Goal: Information Seeking & Learning: Learn about a topic

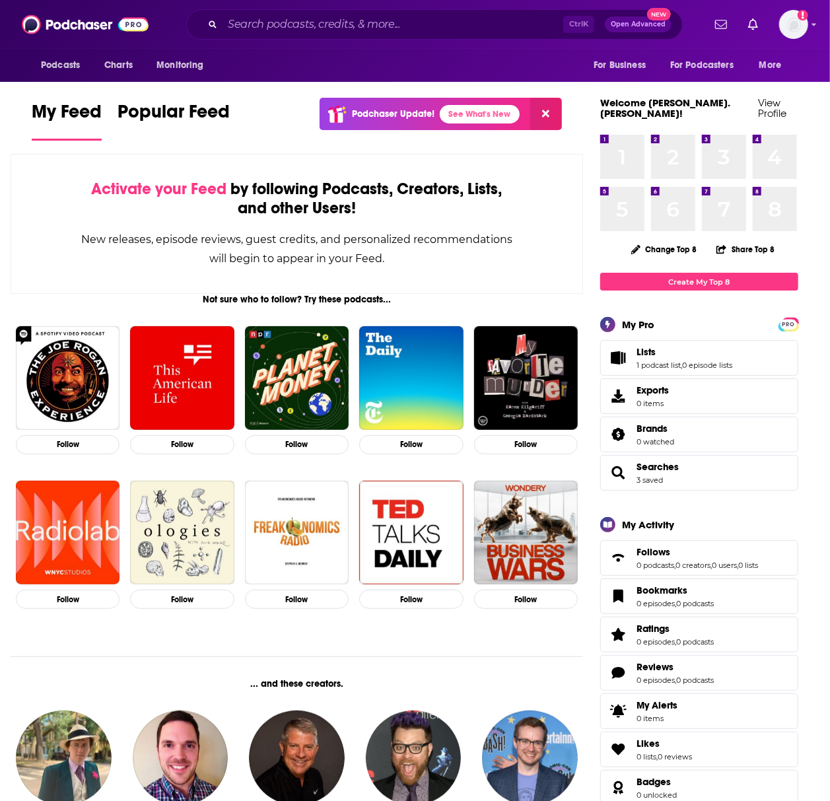
click at [242, 11] on div "Ctrl K Open Advanced New" at bounding box center [434, 24] width 496 height 30
click at [240, 20] on input "Search podcasts, credits, & more..." at bounding box center [392, 24] width 341 height 21
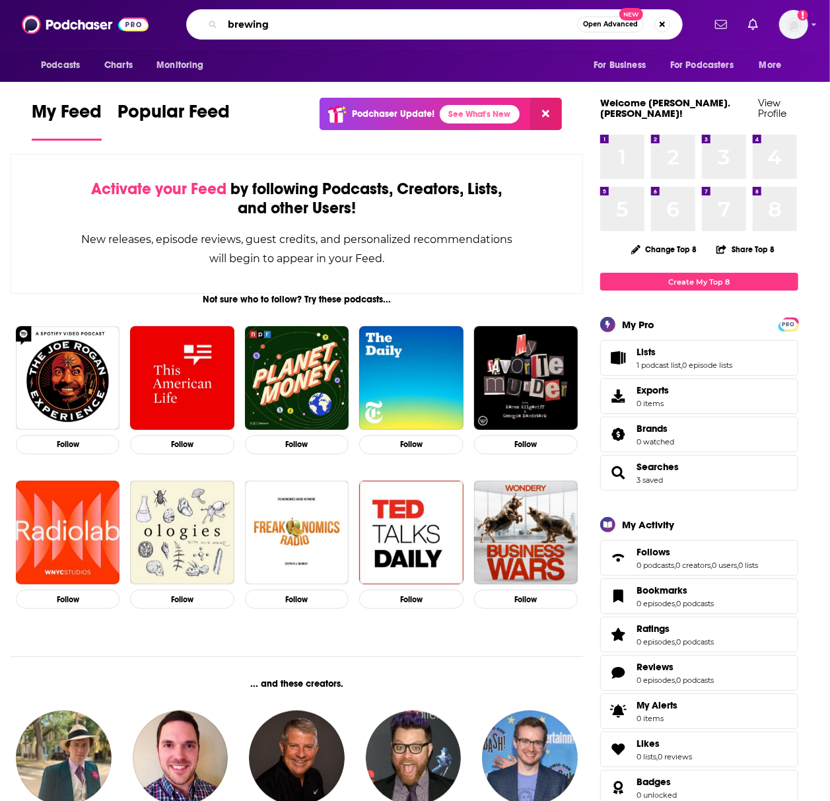
type input "brewing"
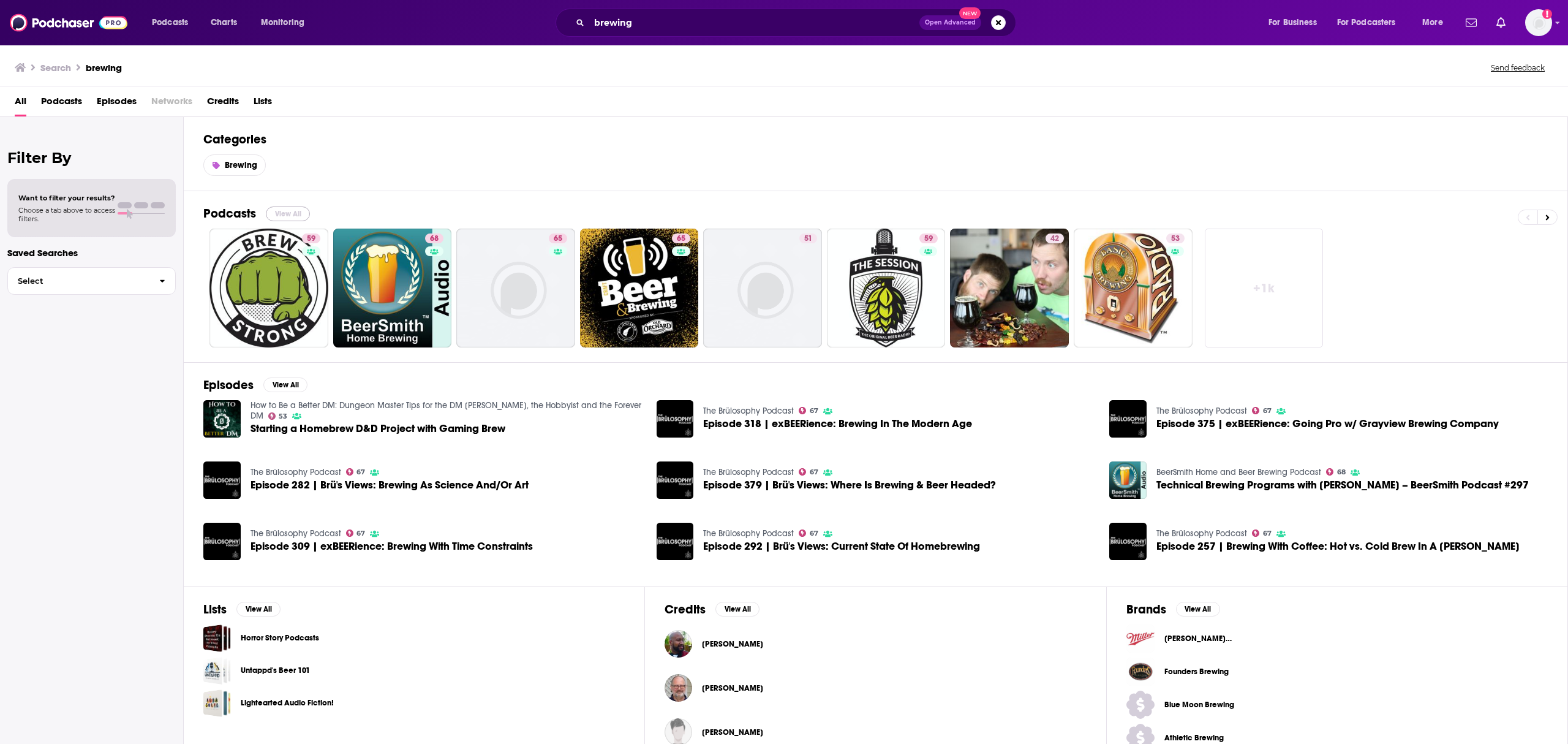
click at [285, 211] on button "View All" at bounding box center [288, 214] width 45 height 15
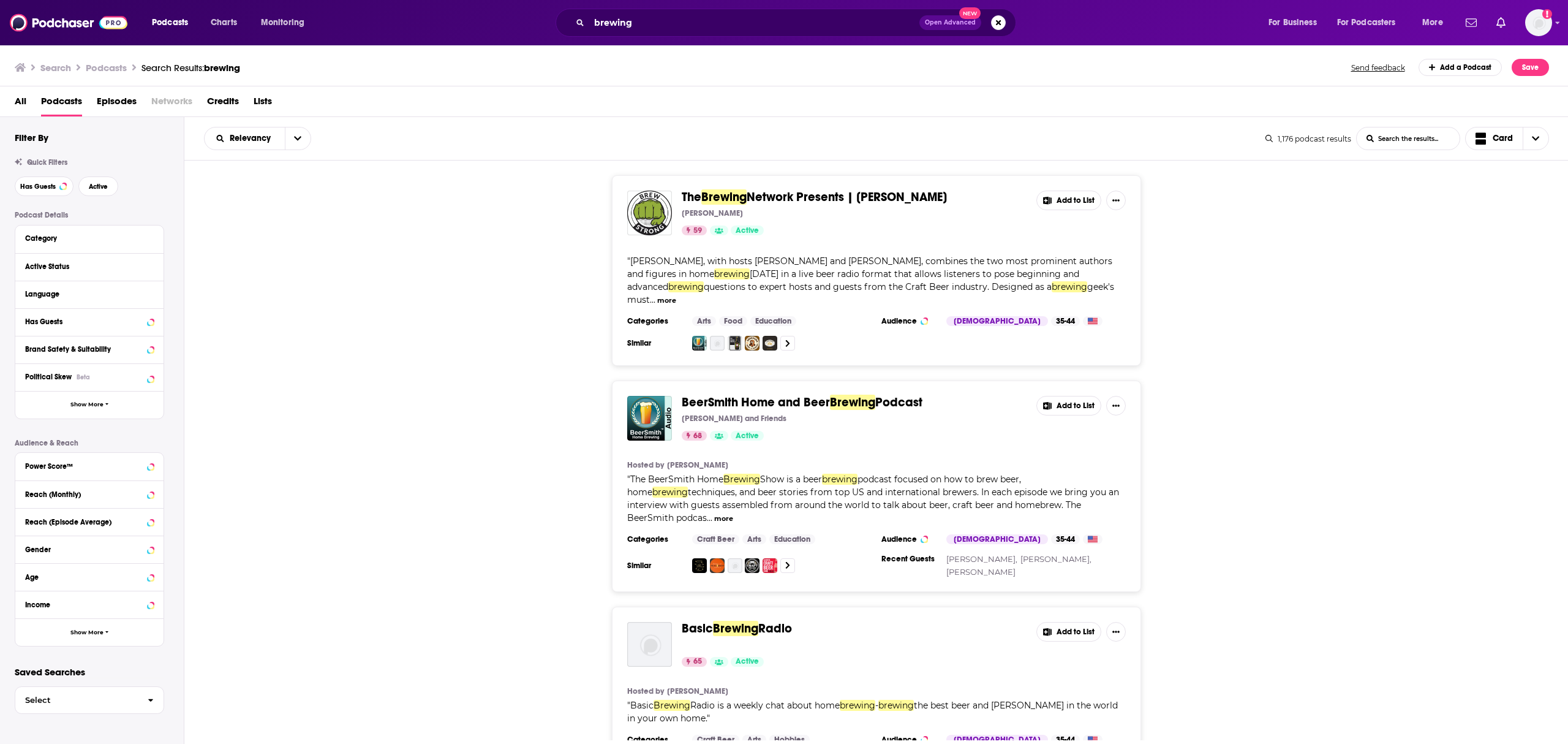
click at [775, 282] on span "questions to expert hosts and guests from the Craft Beer industry. Designed as a" at bounding box center [877, 287] width 348 height 11
click at [291, 138] on button "open menu" at bounding box center [298, 138] width 26 height 22
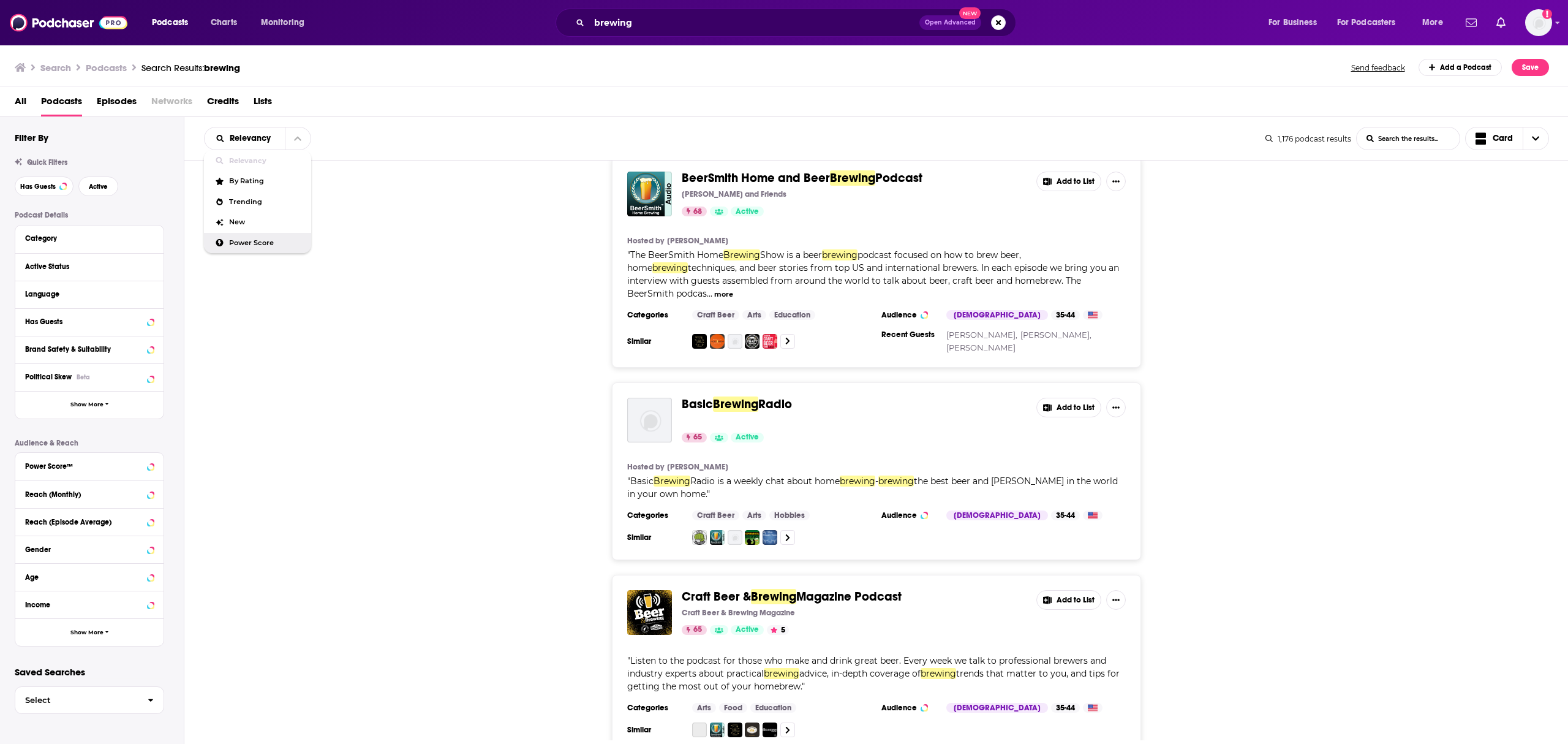
scroll to position [245, 0]
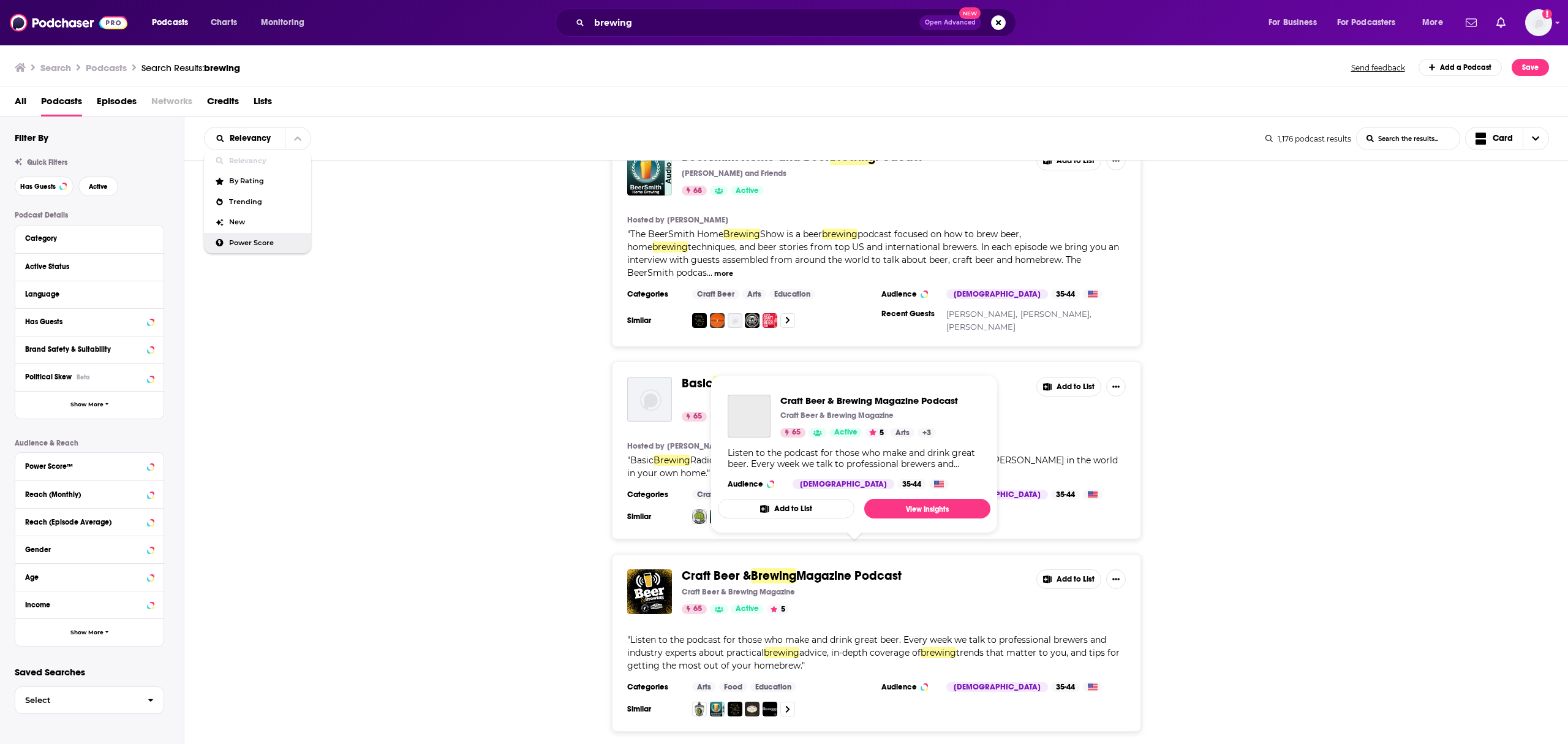
click at [849, 568] on span "Magazine Podcast" at bounding box center [849, 576] width 106 height 15
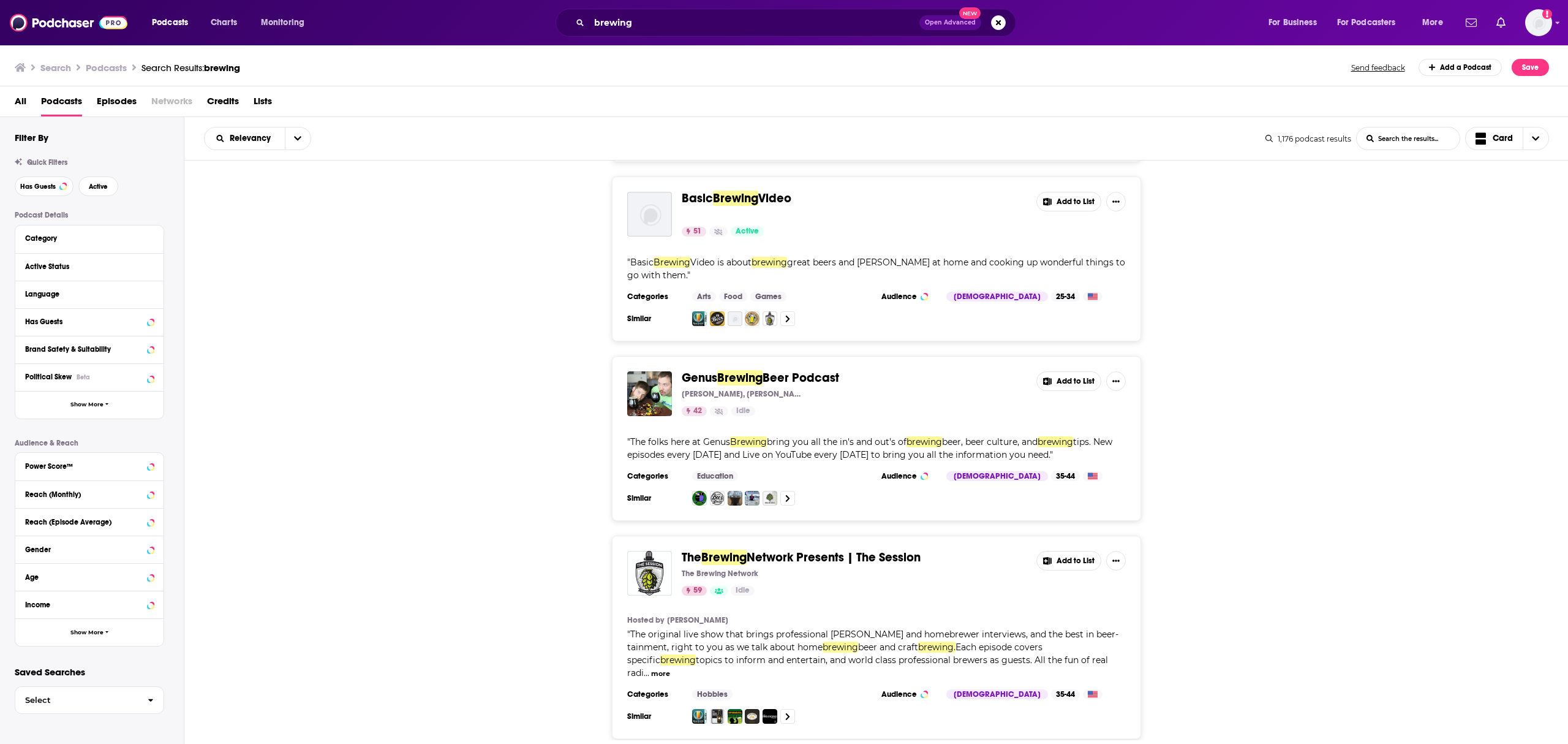
scroll to position [817, 0]
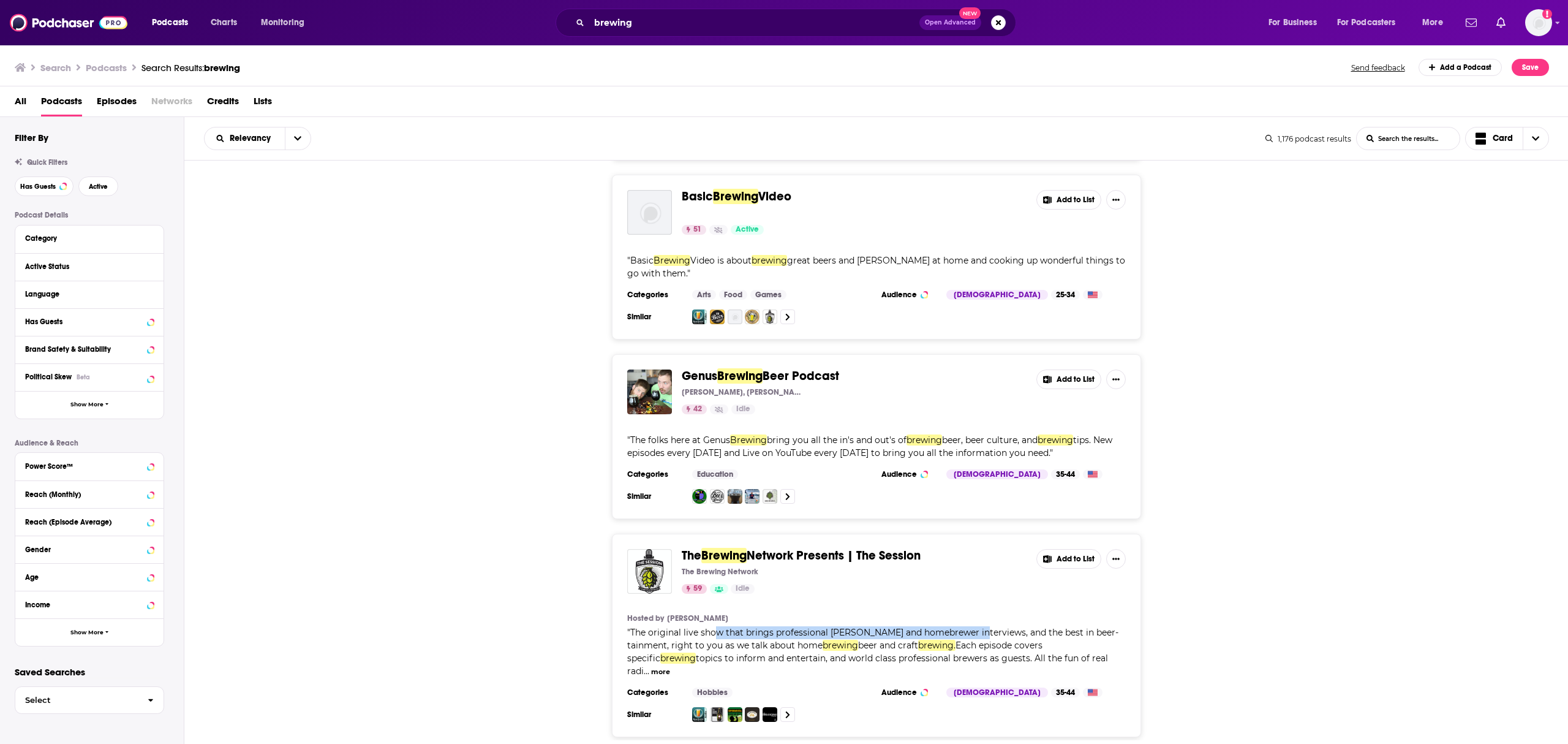
drag, startPoint x: 714, startPoint y: 608, endPoint x: 978, endPoint y: 609, distance: 264.0
click at [978, 627] on span "The original live show that brings professional brewer and homebrewer interview…" at bounding box center [873, 639] width 491 height 24
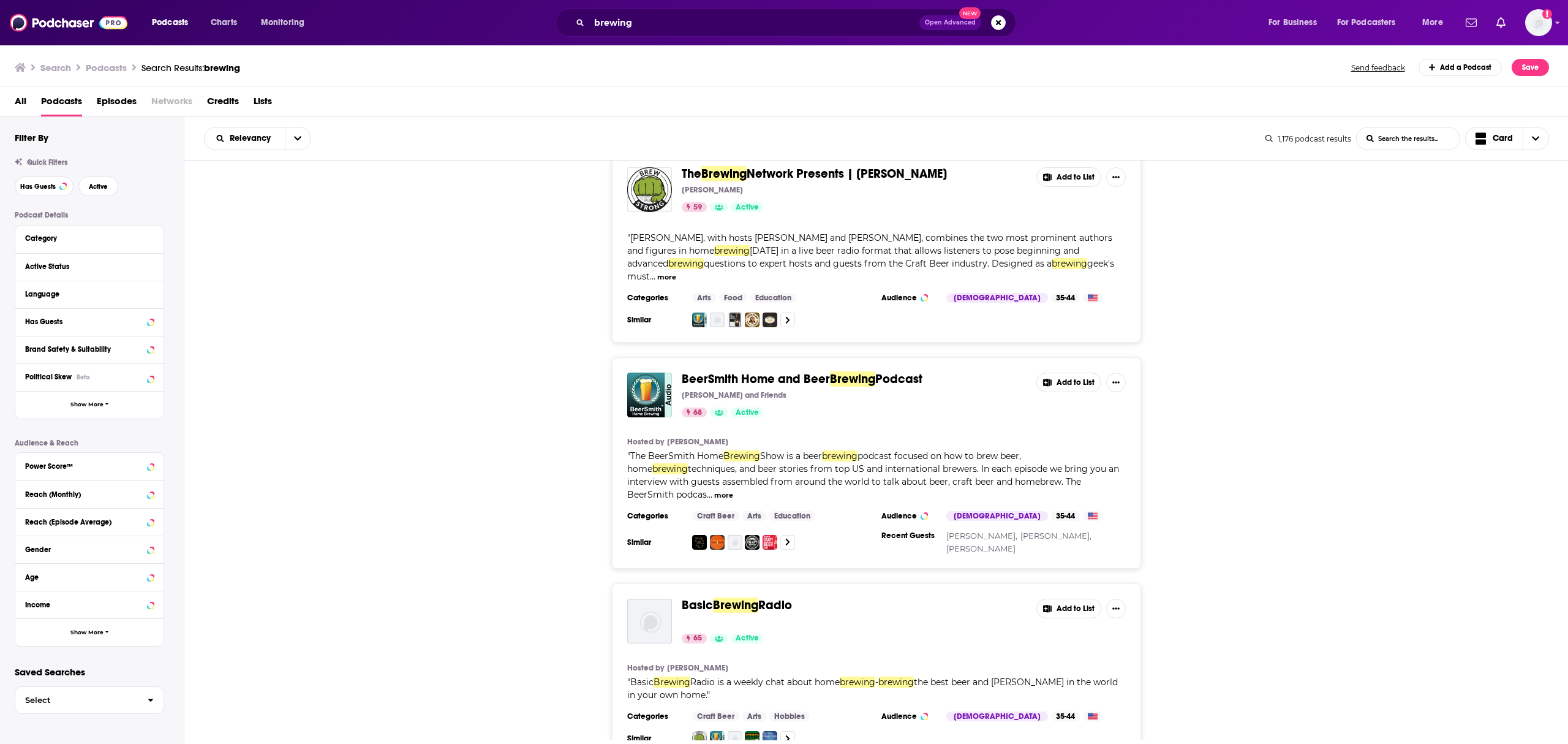
scroll to position [0, 0]
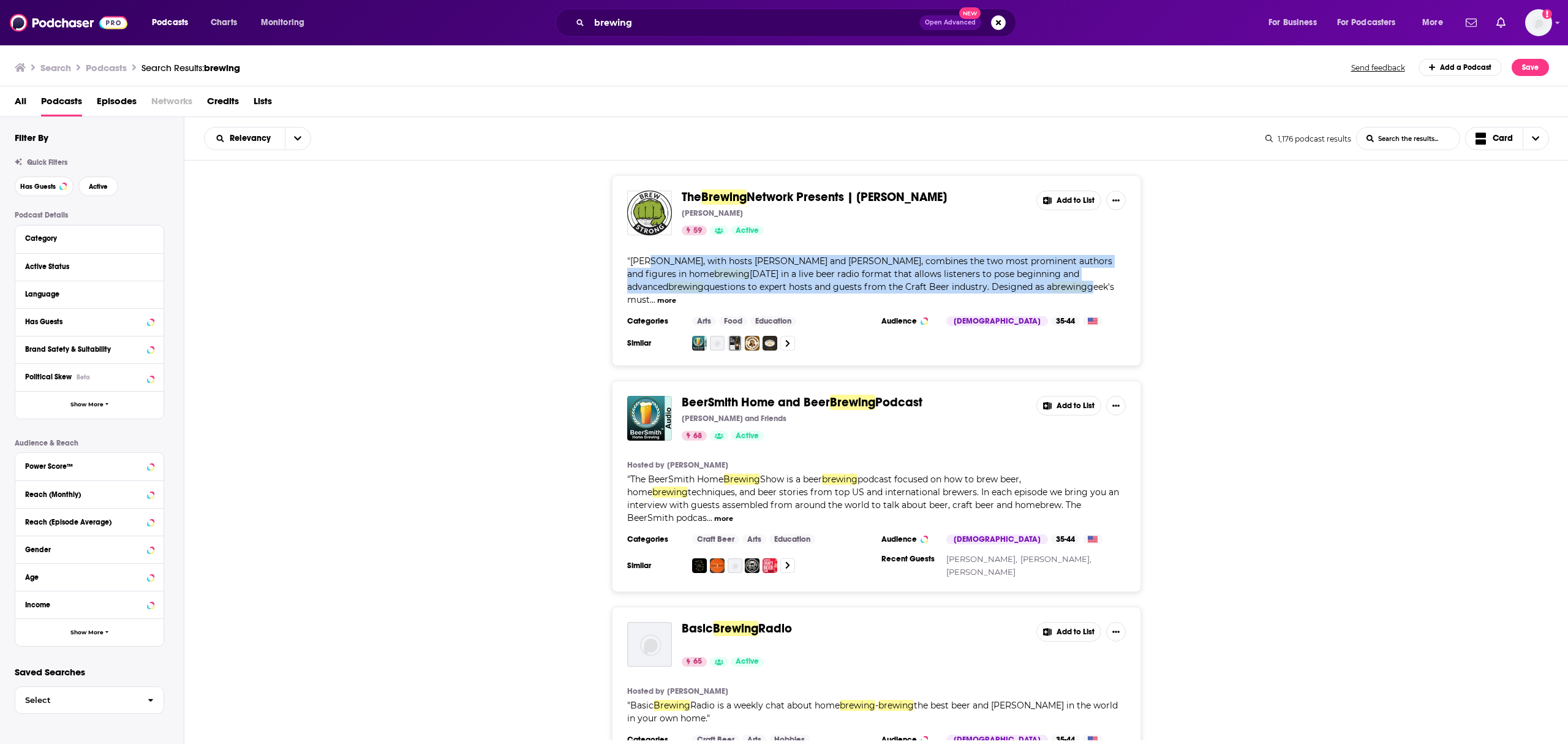
drag, startPoint x: 654, startPoint y: 260, endPoint x: 1017, endPoint y: 284, distance: 363.8
click at [1017, 284] on span "Brew Strong, with hosts Jamil Zainasheff and John Palmer, combines the two most…" at bounding box center [871, 280] width 487 height 49
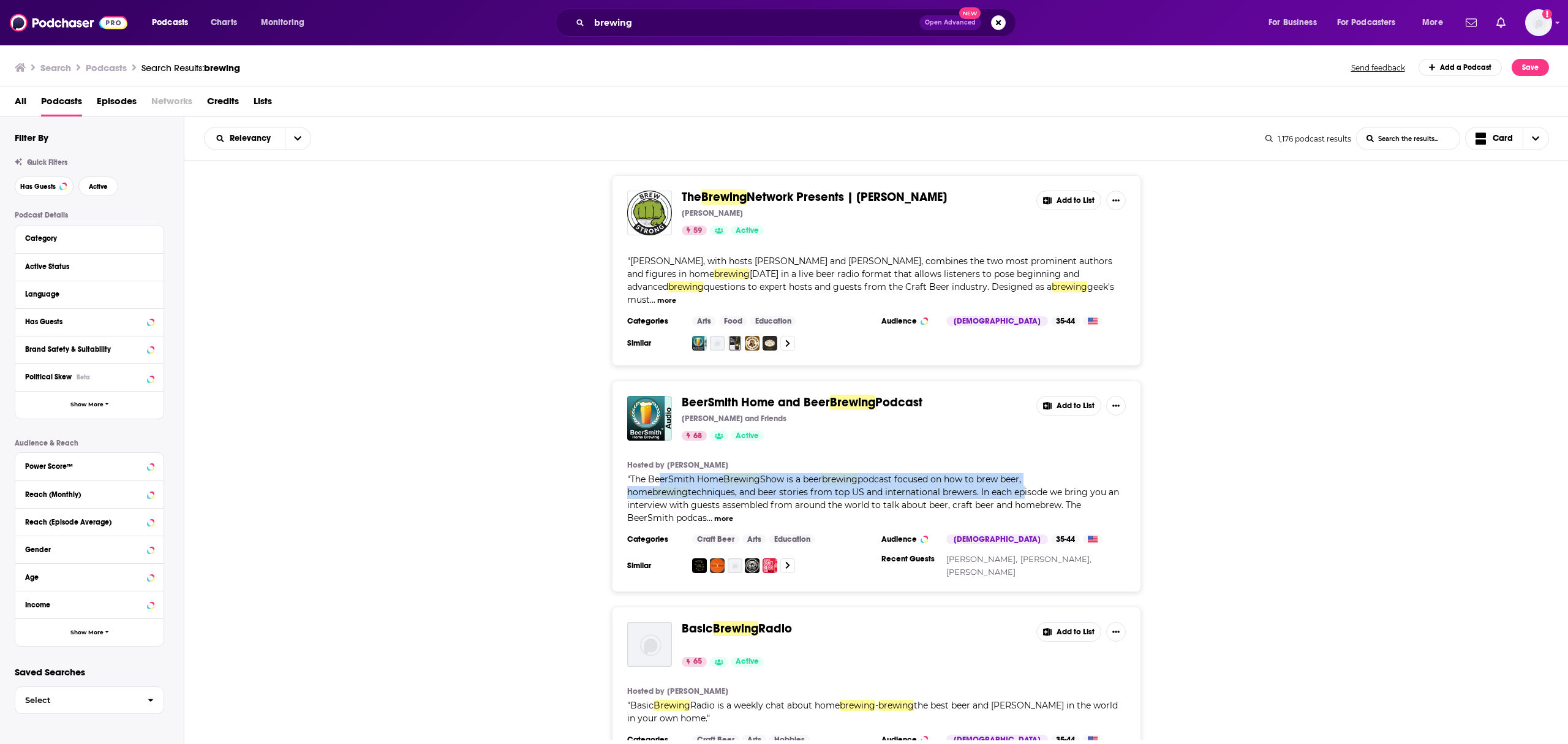
drag, startPoint x: 660, startPoint y: 466, endPoint x: 961, endPoint y: 480, distance: 301.3
click at [961, 480] on span "The BeerSmith Home Brewing Show is a beer brewing podcast focused on how to bre…" at bounding box center [874, 498] width 492 height 49
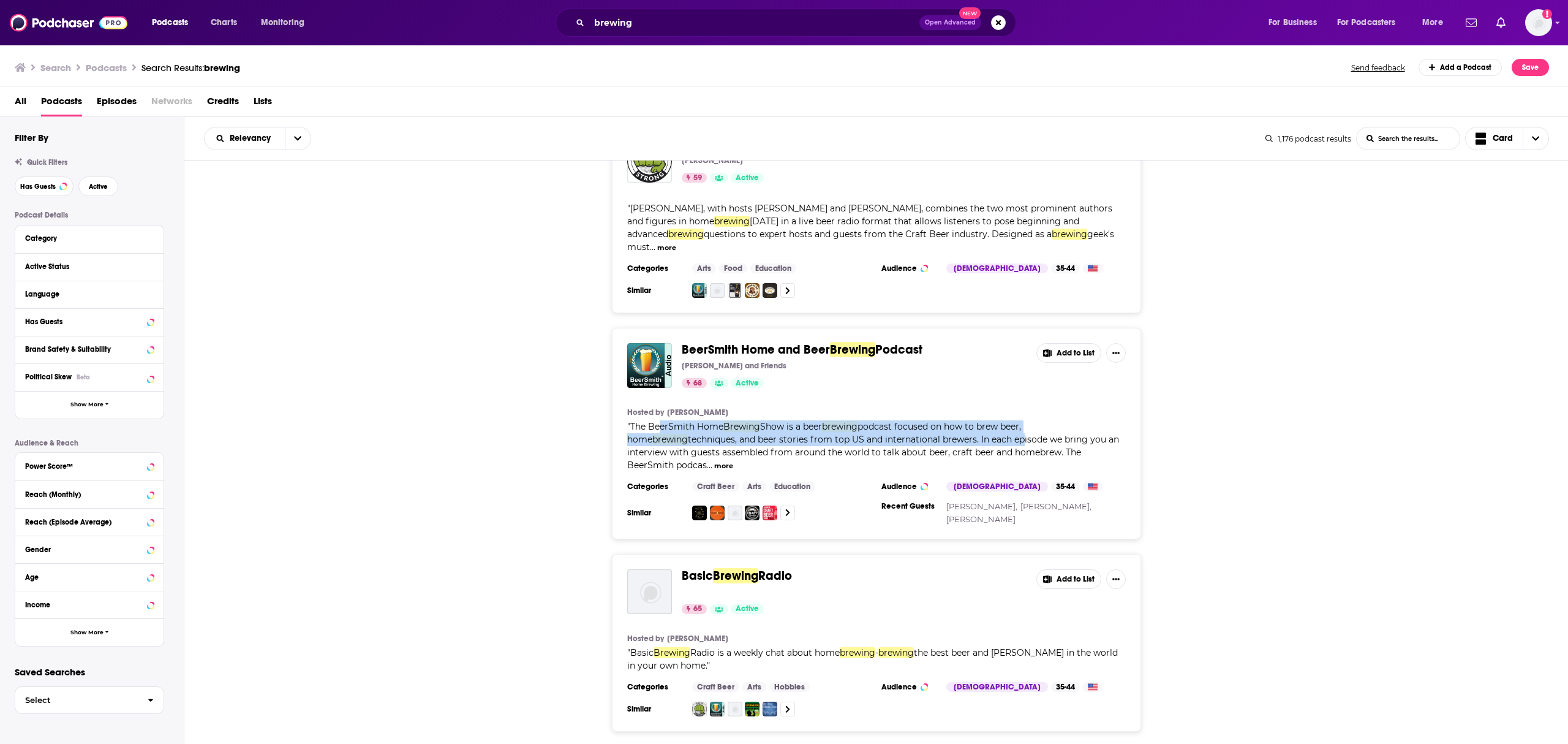
scroll to position [82, 0]
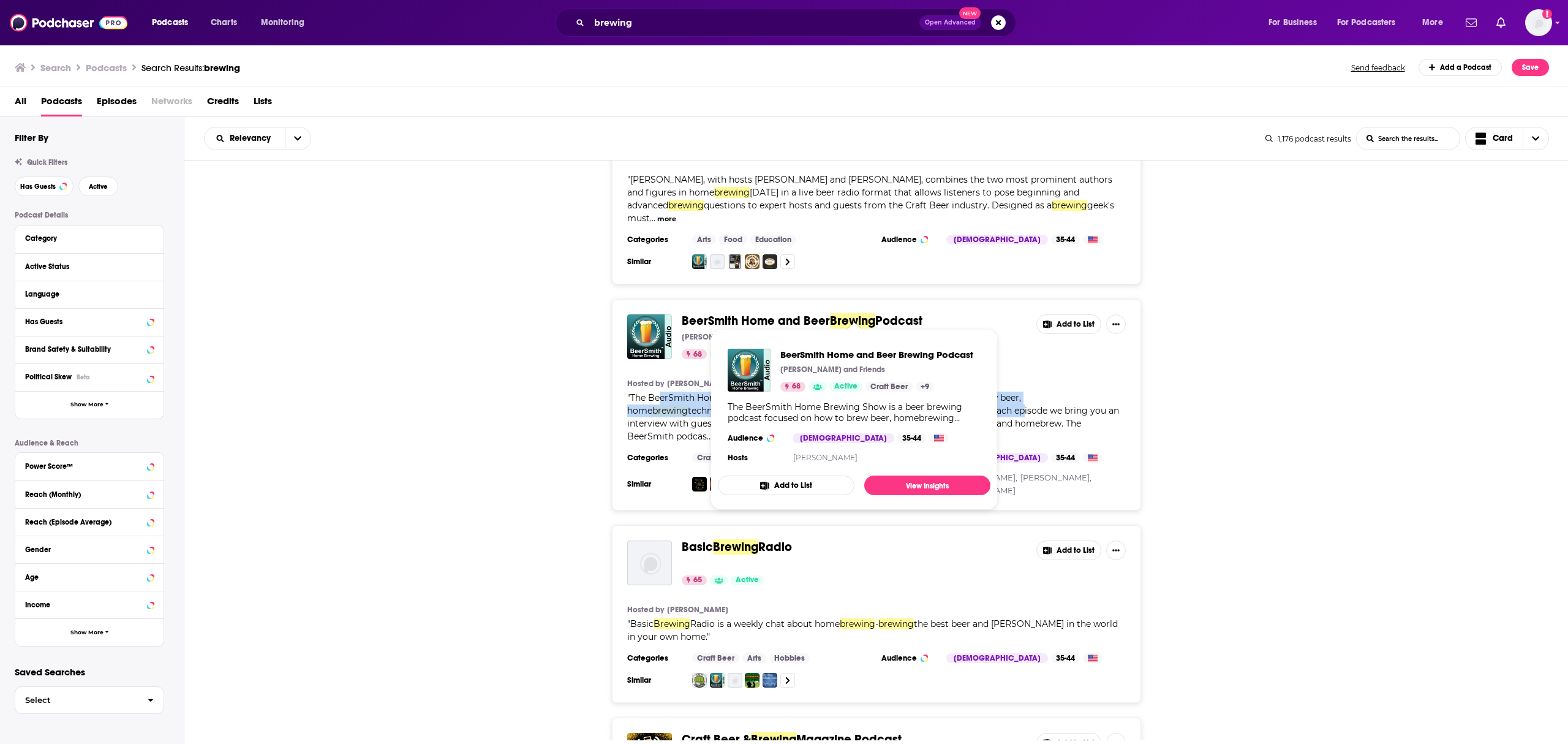
click at [761, 313] on span "BeerSmith Home and Beer" at bounding box center [757, 320] width 149 height 15
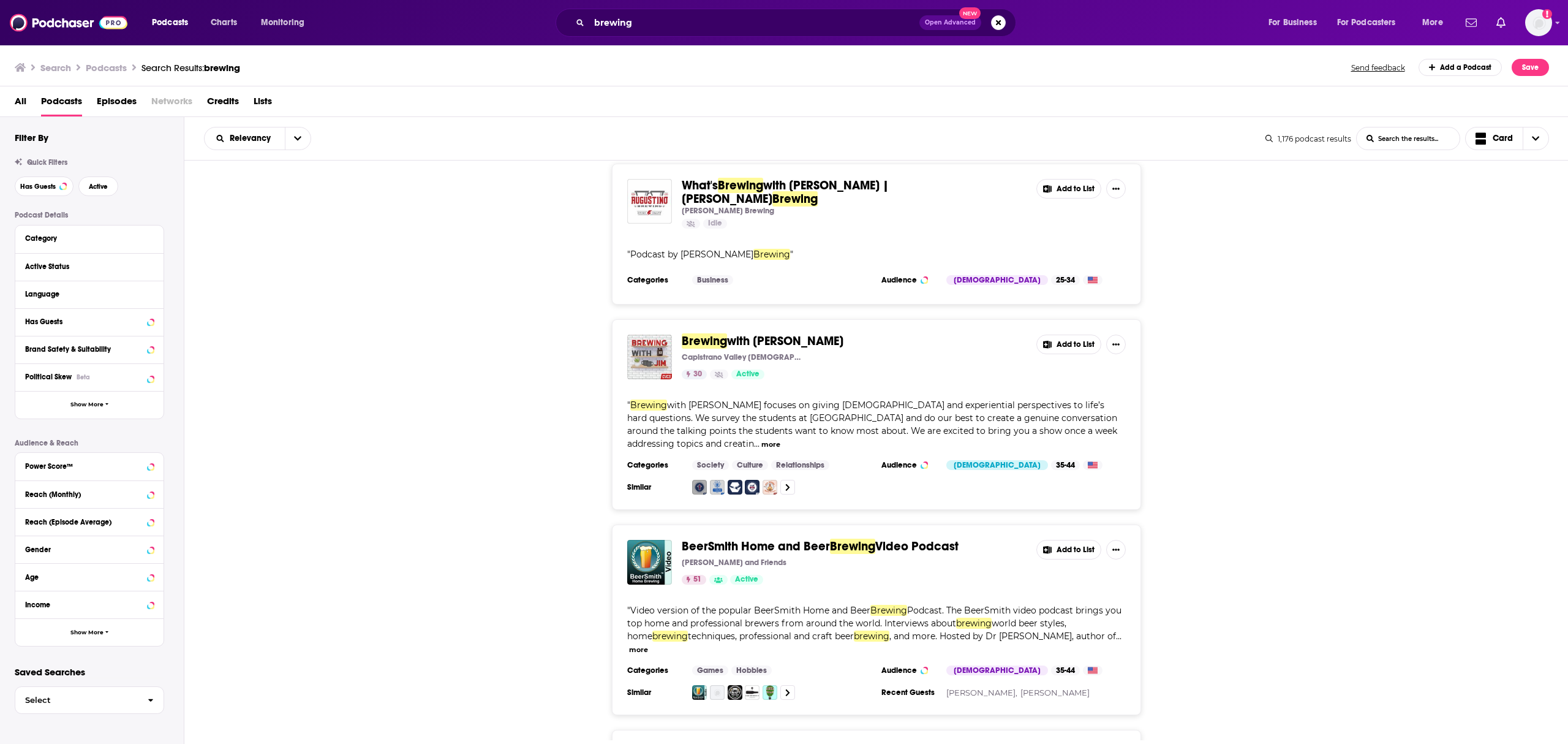
scroll to position [2534, 0]
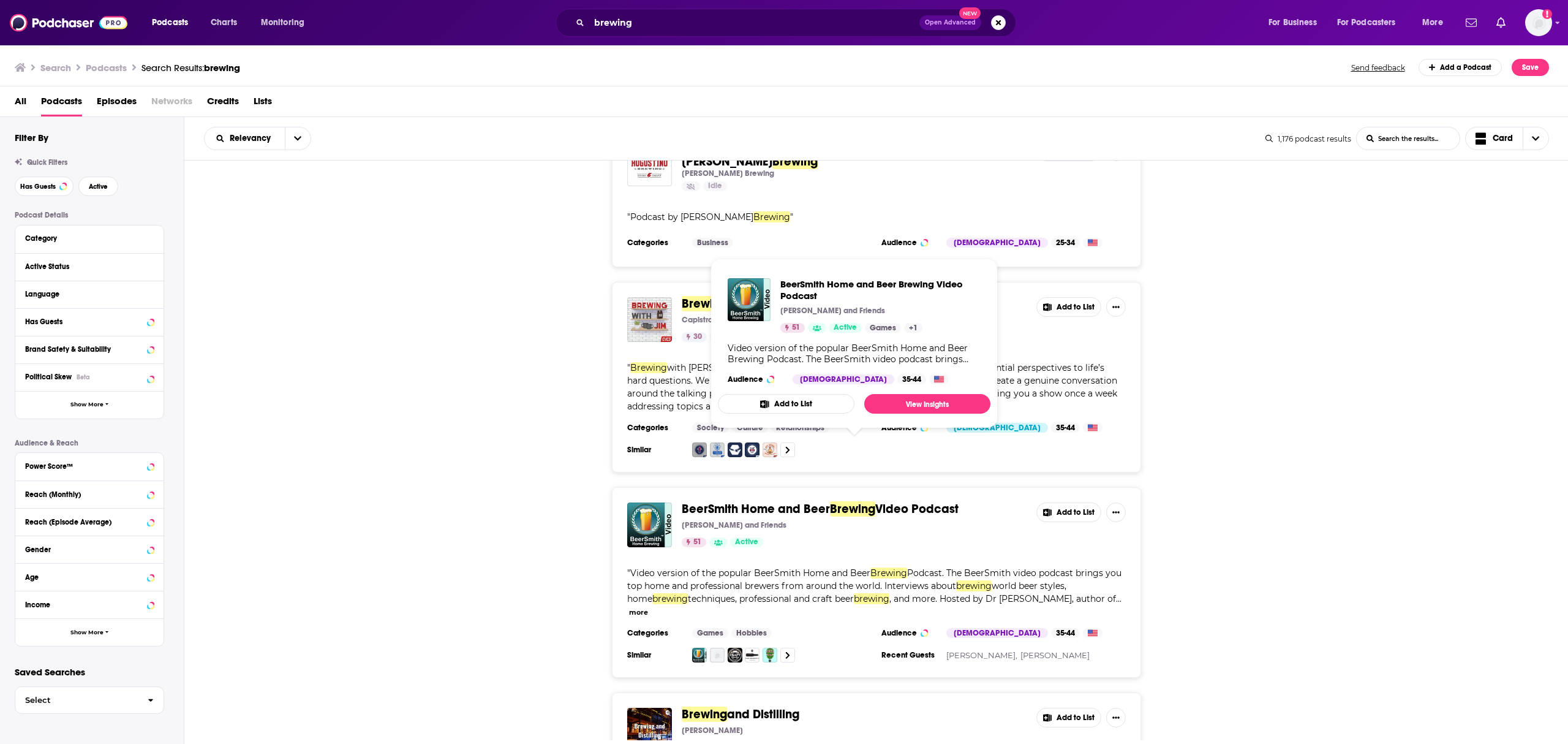
click at [755, 502] on span "BeerSmith Home and Beer" at bounding box center [757, 509] width 149 height 15
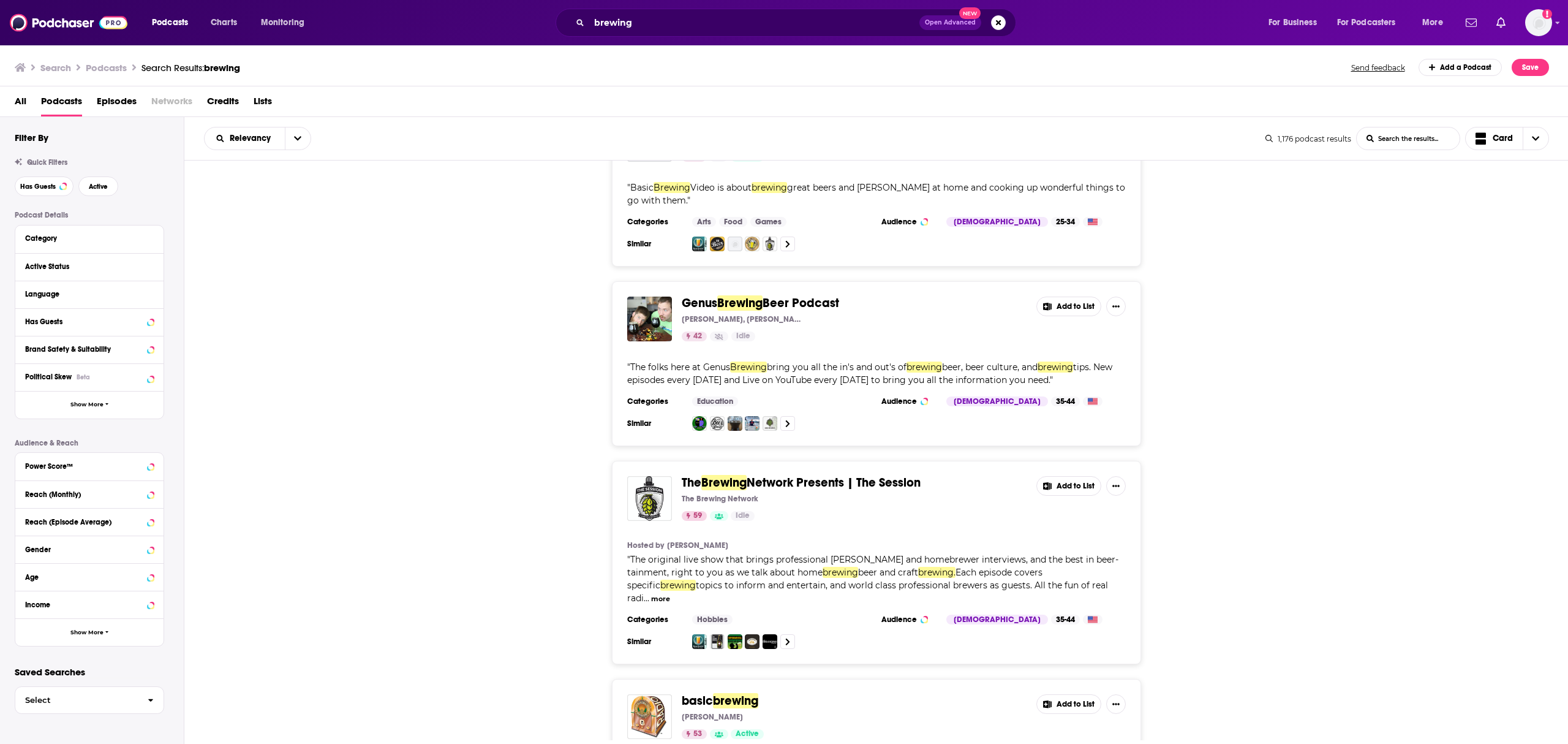
scroll to position [898, 0]
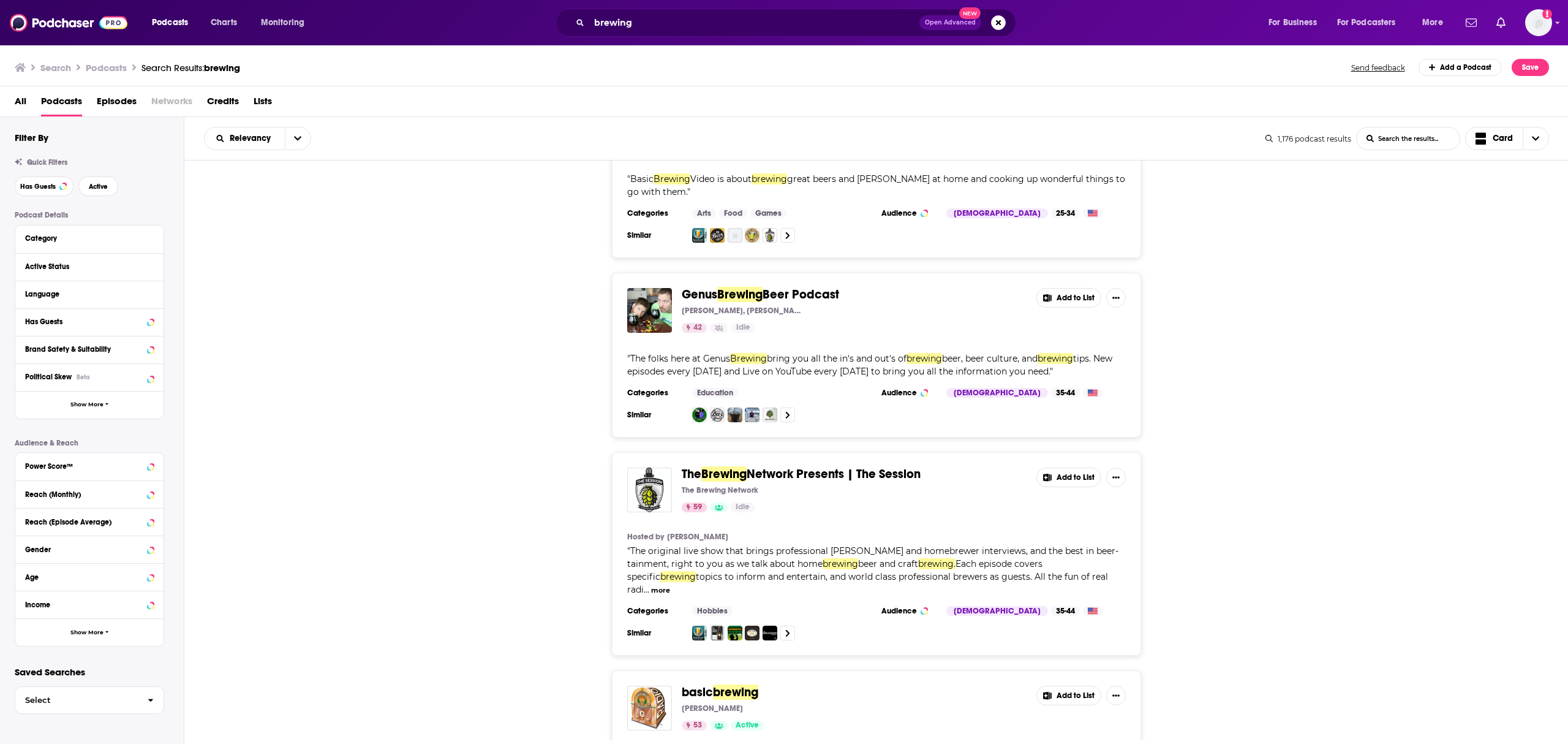
click at [849, 466] on span "Network Presents | The Session" at bounding box center [833, 474] width 174 height 15
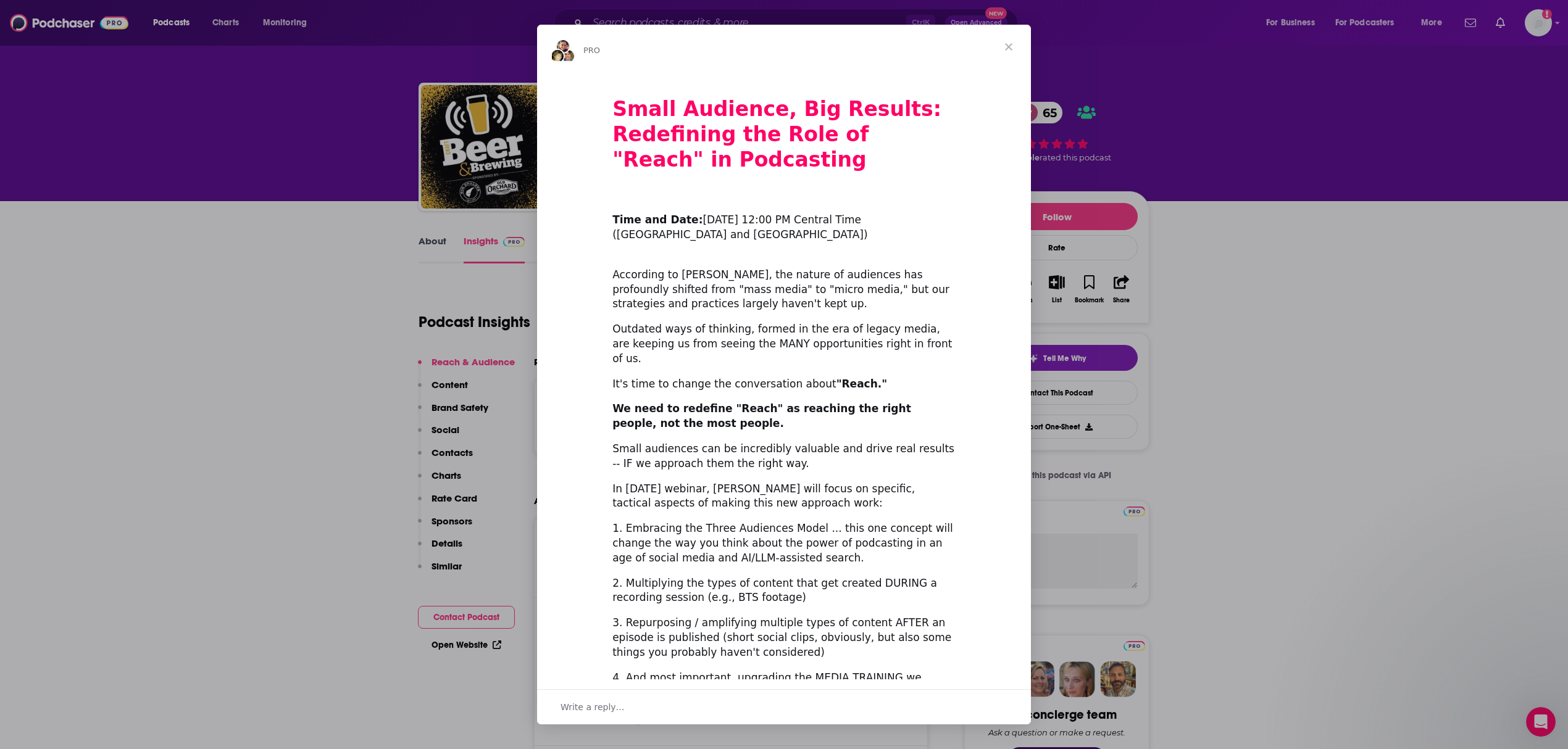
click at [1008, 40] on span "Close" at bounding box center [1009, 47] width 45 height 45
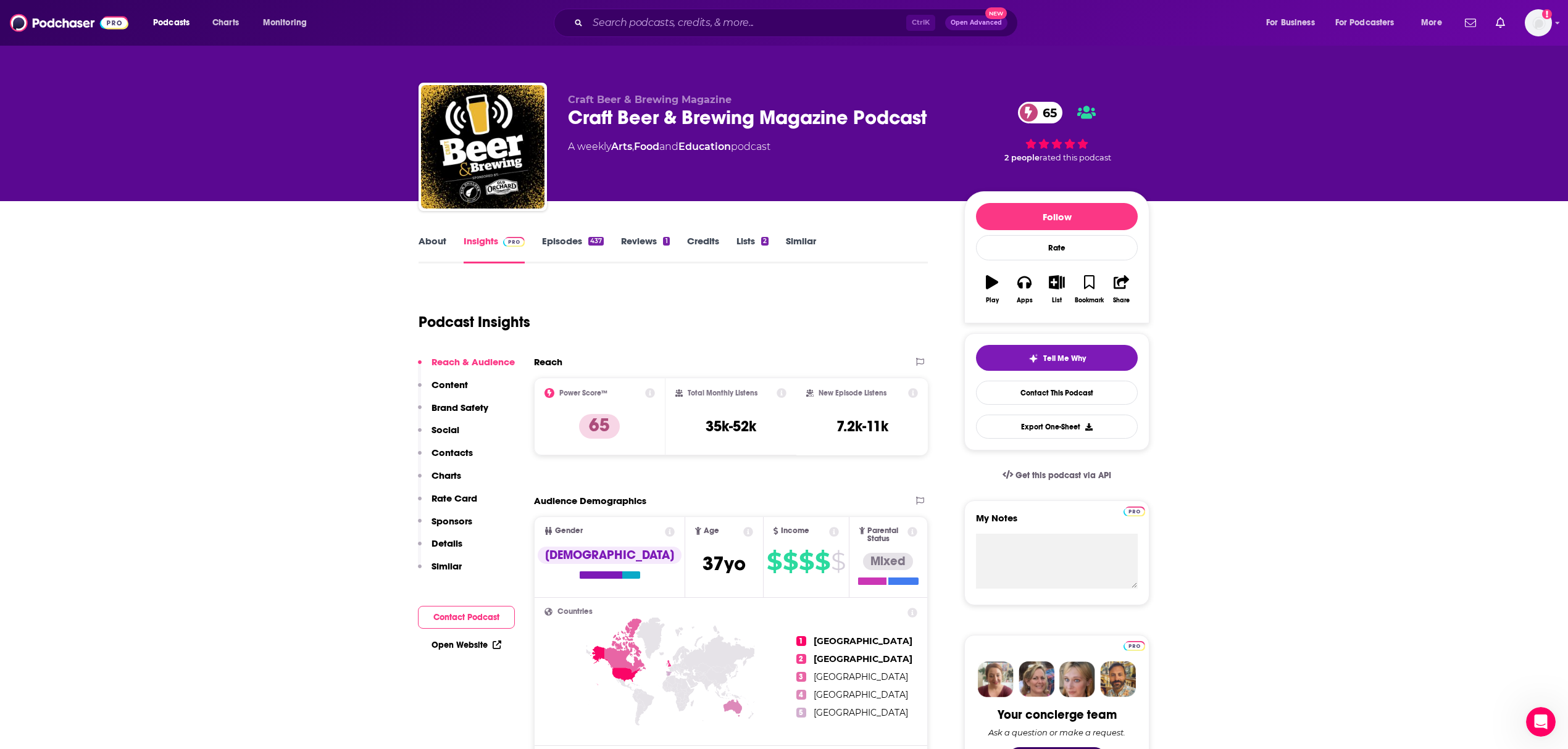
click at [552, 236] on link "Episodes 437" at bounding box center [573, 249] width 62 height 28
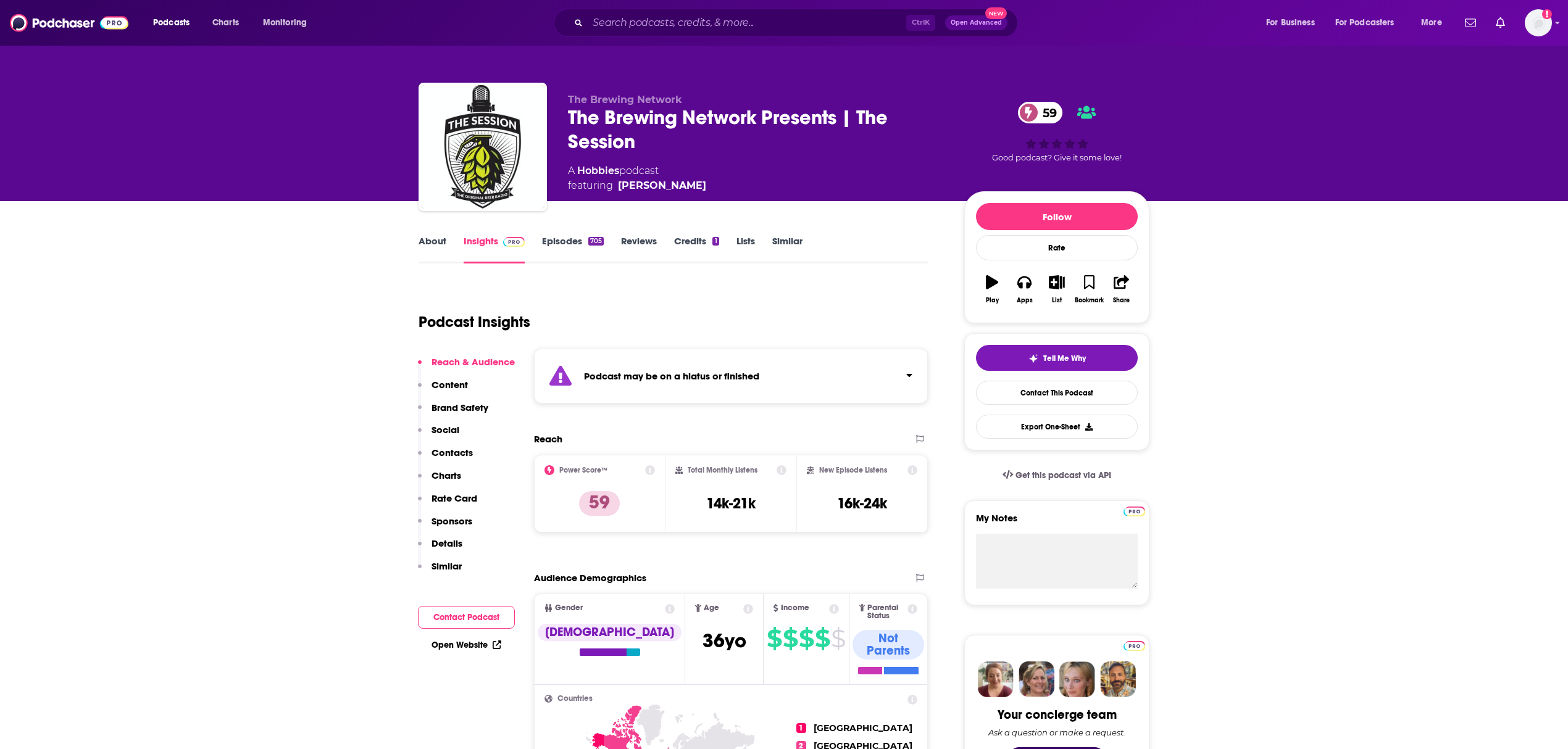
click at [566, 244] on link "Episodes 705" at bounding box center [573, 249] width 62 height 28
